Goal: Transaction & Acquisition: Purchase product/service

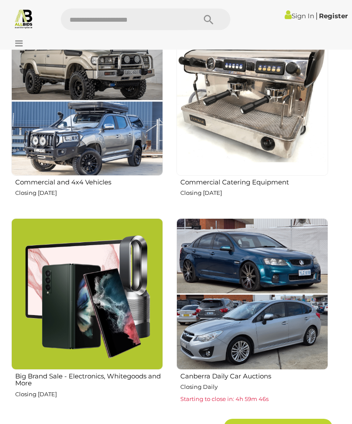
scroll to position [807, 0]
click at [291, 119] on img at bounding box center [252, 100] width 152 height 152
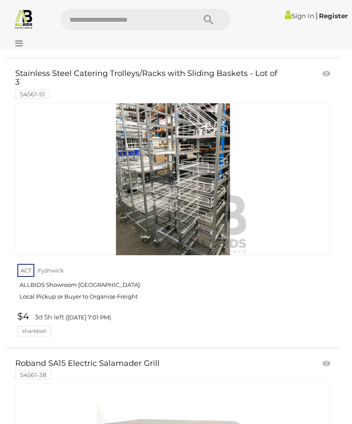
scroll to position [3717, 0]
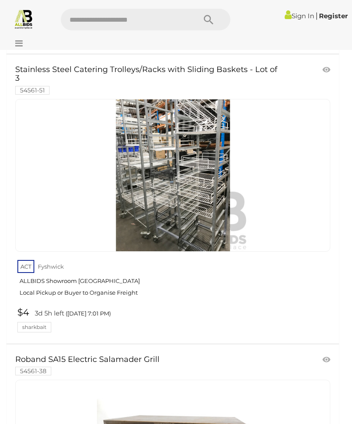
click at [216, 167] on img at bounding box center [173, 175] width 152 height 152
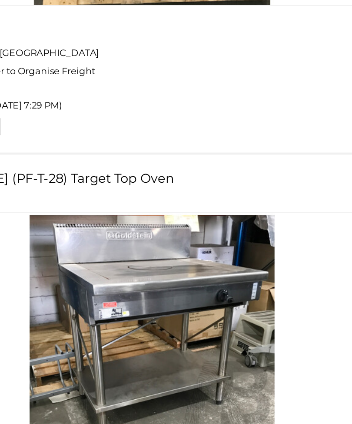
scroll to position [6362, 0]
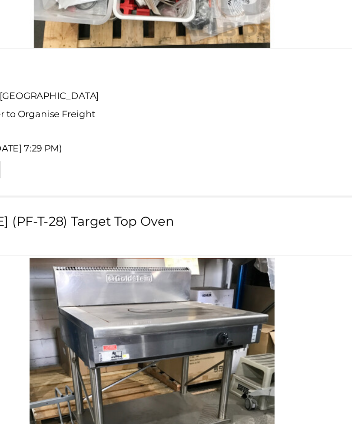
click at [107, 276] on img at bounding box center [173, 352] width 152 height 152
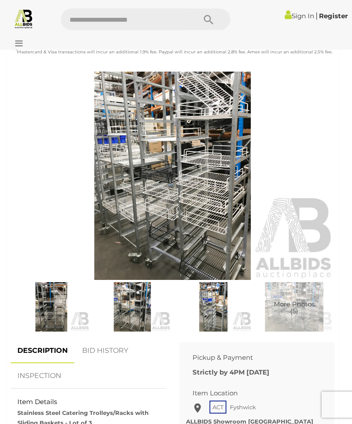
scroll to position [330, 0]
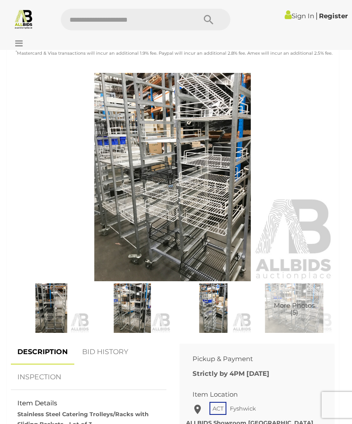
click at [135, 315] on img at bounding box center [132, 309] width 76 height 50
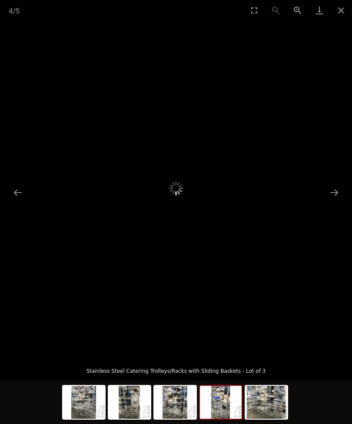
click at [325, 201] on button "Next slide" at bounding box center [334, 192] width 18 height 17
click at [223, 419] on img at bounding box center [221, 402] width 42 height 33
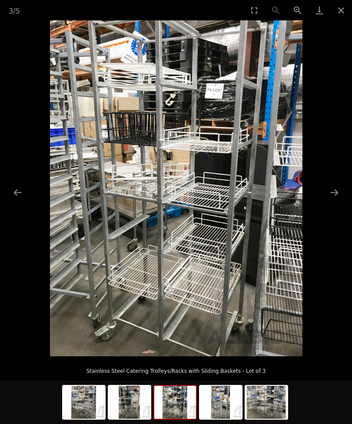
click at [182, 414] on img at bounding box center [175, 402] width 42 height 33
click at [263, 419] on img at bounding box center [266, 402] width 42 height 33
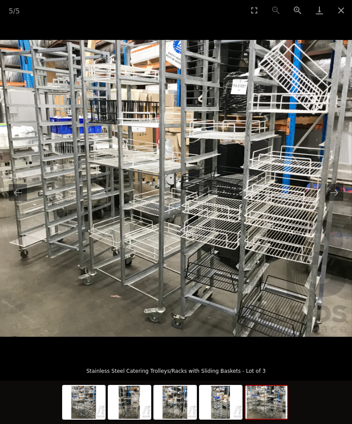
click at [218, 419] on img at bounding box center [221, 402] width 42 height 33
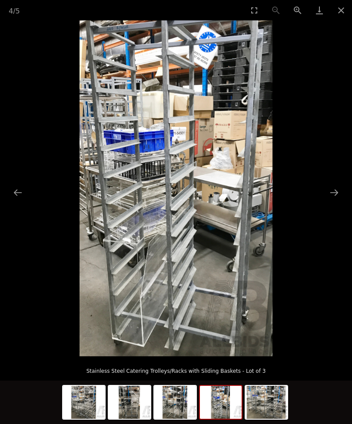
click at [174, 419] on img at bounding box center [175, 402] width 42 height 33
